Goal: Navigation & Orientation: Find specific page/section

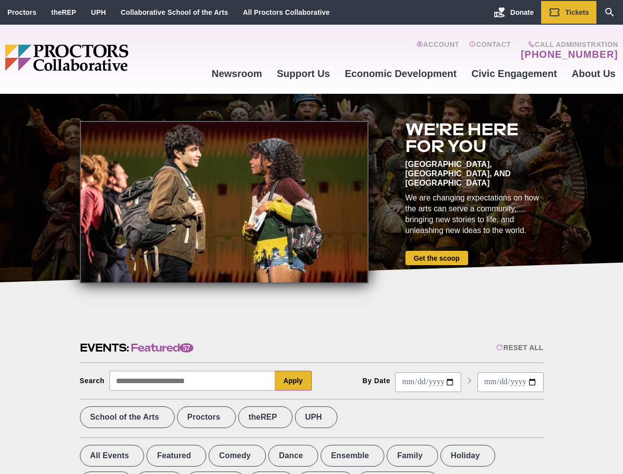
click at [311, 237] on div at bounding box center [224, 202] width 289 height 162
click at [519, 347] on div "Reset All" at bounding box center [519, 347] width 47 height 8
click at [294, 380] on button "Apply" at bounding box center [293, 380] width 37 height 20
